Goal: Use online tool/utility: Utilize a website feature to perform a specific function

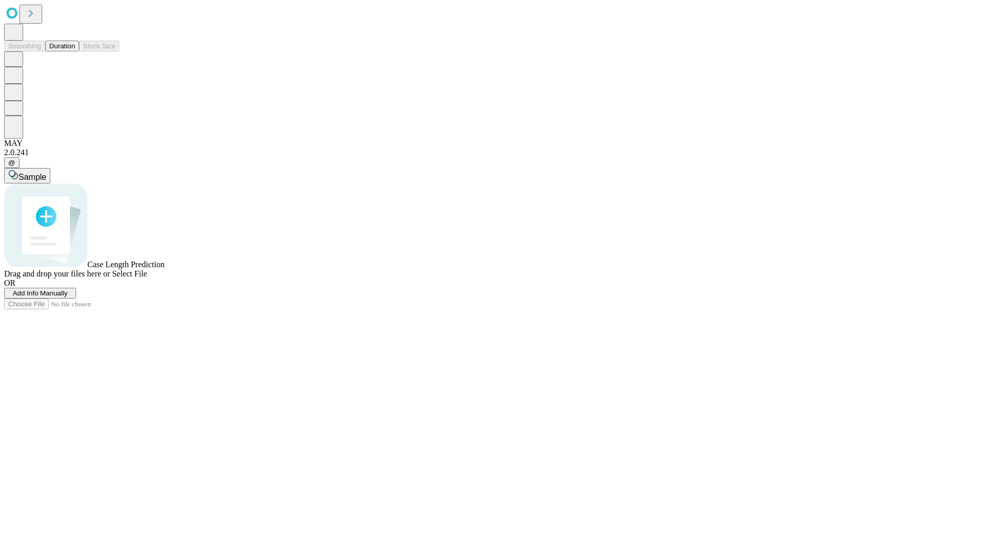
click at [75, 51] on button "Duration" at bounding box center [62, 46] width 34 height 11
click at [68, 297] on span "Add Info Manually" at bounding box center [40, 293] width 55 height 8
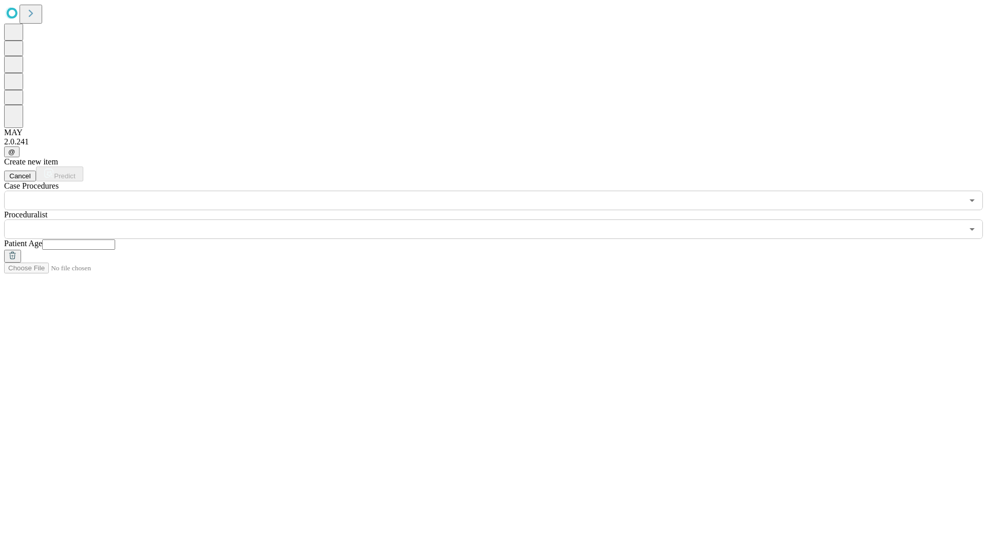
click at [115, 240] on input "text" at bounding box center [78, 245] width 73 height 10
type input "**"
click at [501, 220] on input "text" at bounding box center [483, 230] width 959 height 20
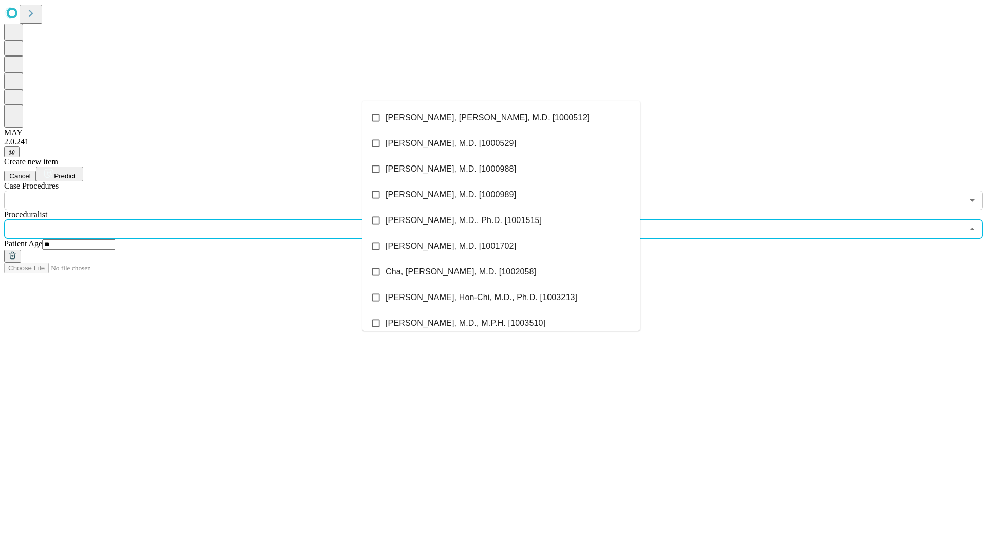
click at [501, 118] on li "[PERSON_NAME], [PERSON_NAME], M.D. [1000512]" at bounding box center [501, 118] width 278 height 26
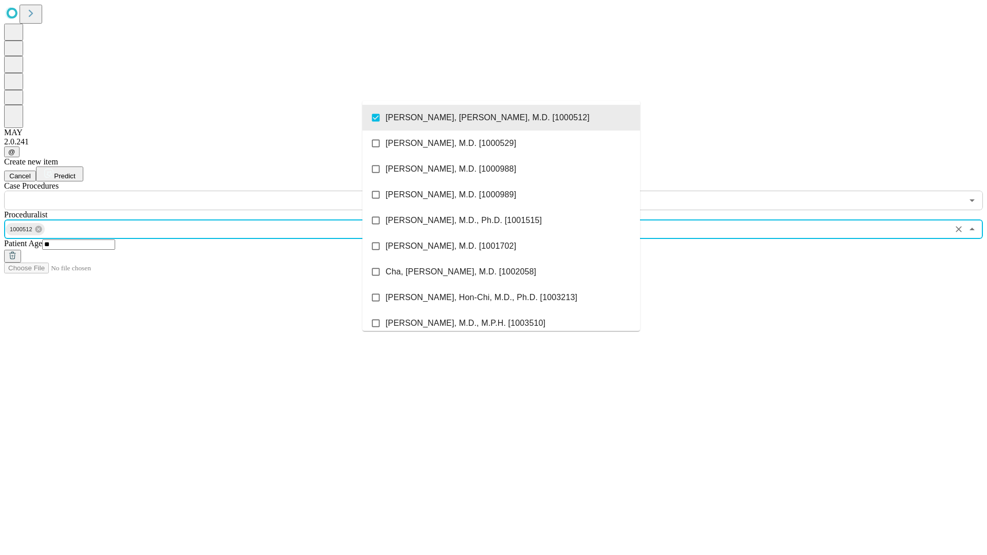
click at [216, 191] on input "text" at bounding box center [483, 201] width 959 height 20
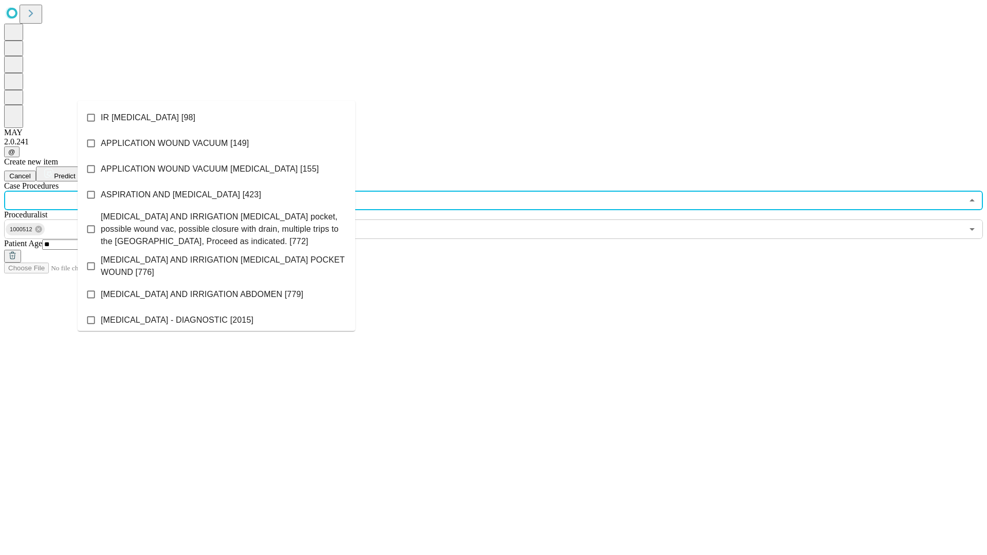
click at [216, 118] on li "IR [MEDICAL_DATA] [98]" at bounding box center [217, 118] width 278 height 26
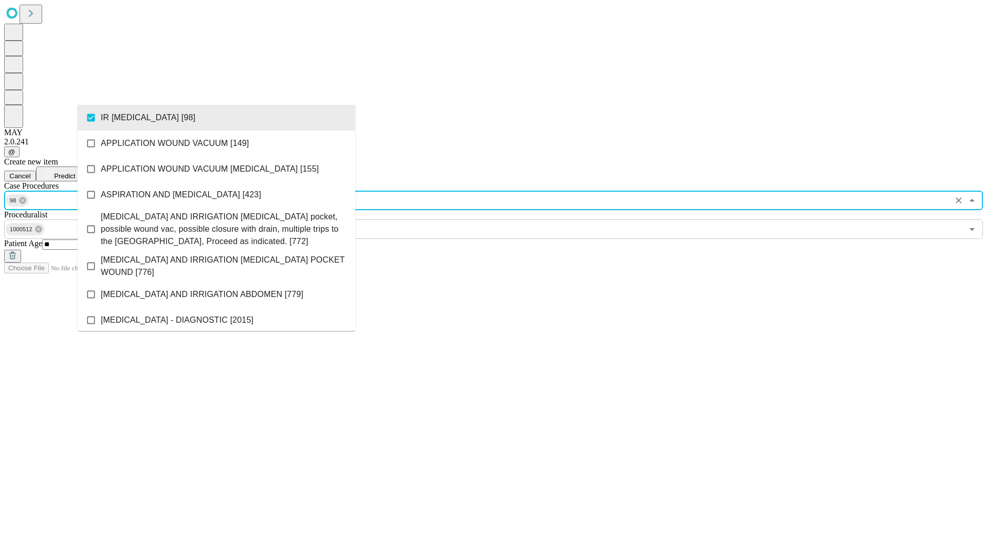
click at [75, 172] on span "Predict" at bounding box center [64, 176] width 21 height 8
